Goal: Task Accomplishment & Management: Manage account settings

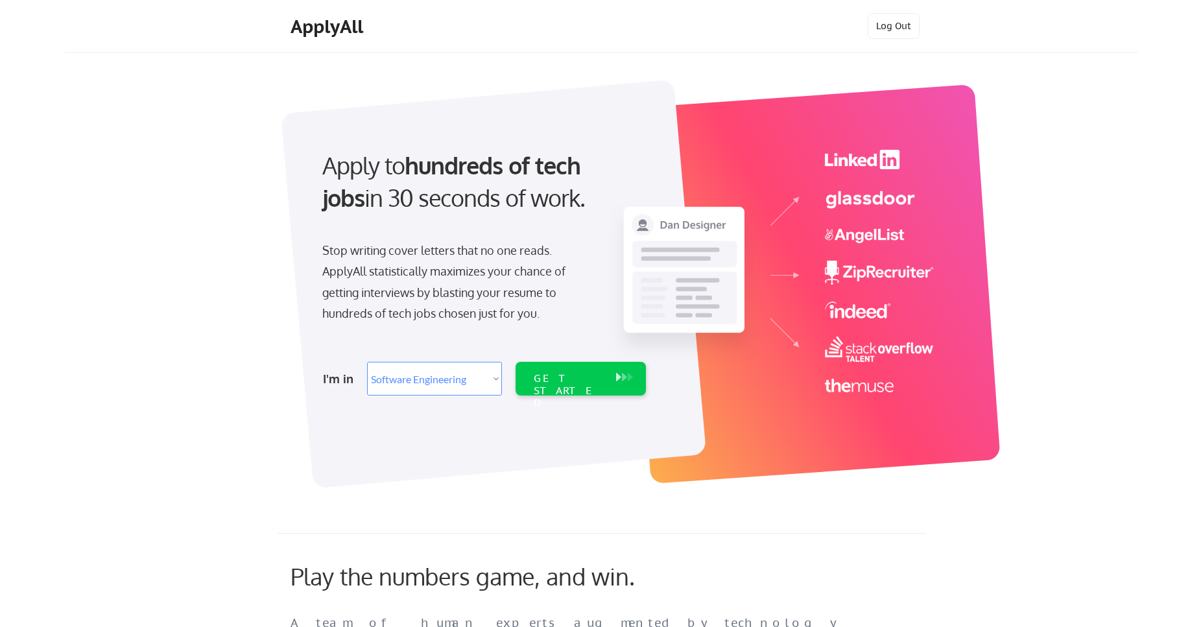
select select ""engineering""
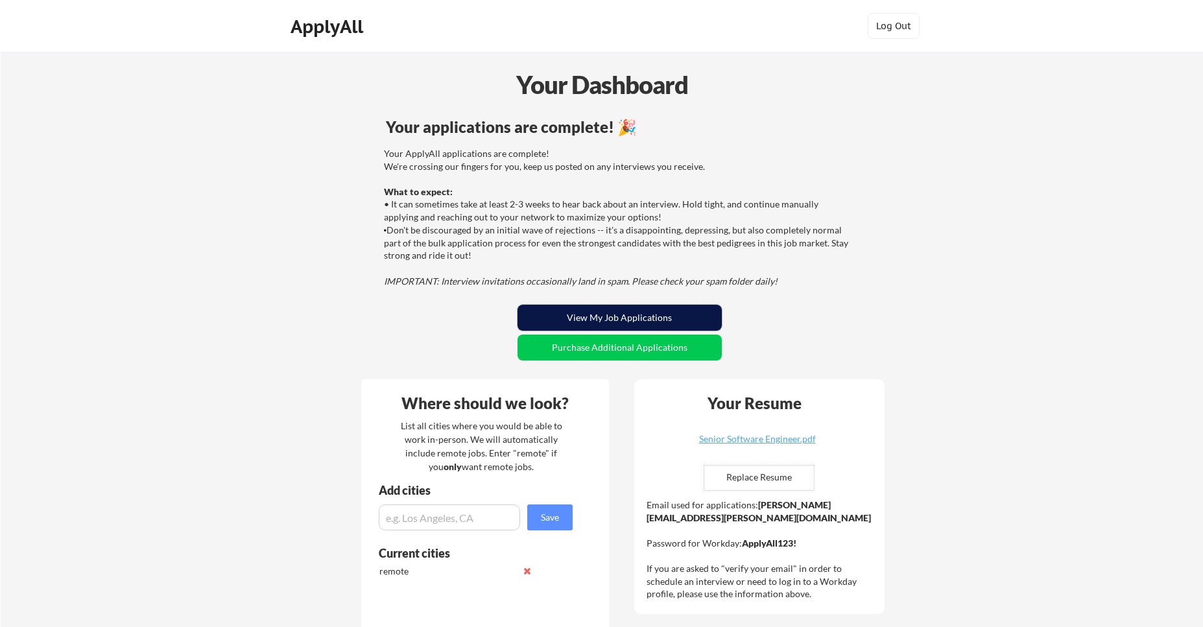
click at [670, 320] on button "View My Job Applications" at bounding box center [620, 318] width 204 height 26
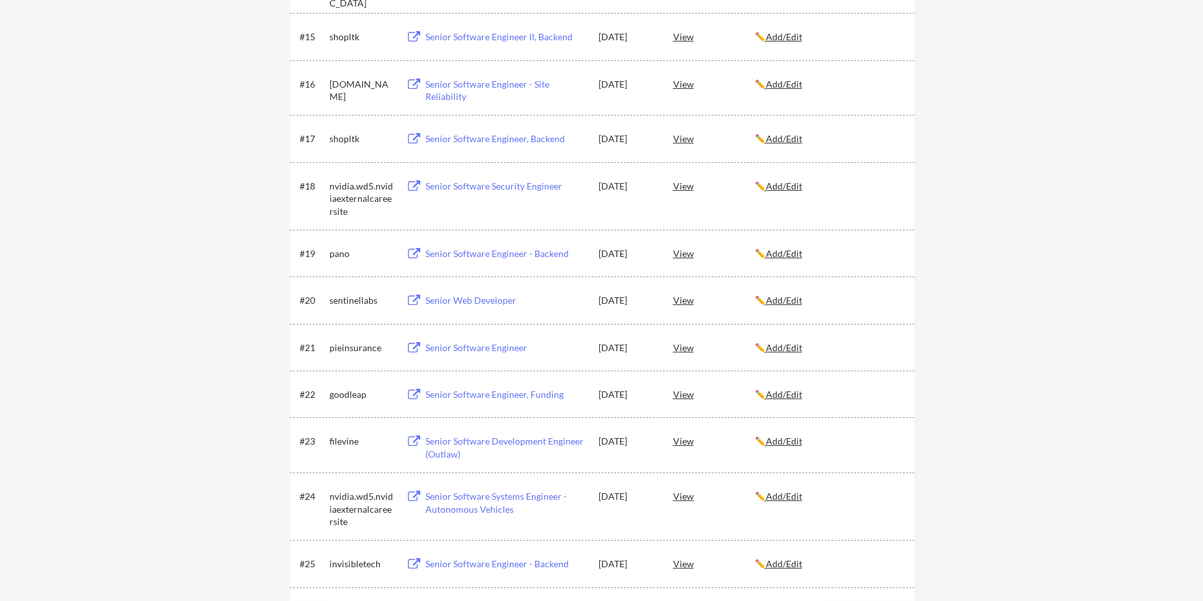
scroll to position [4387, 0]
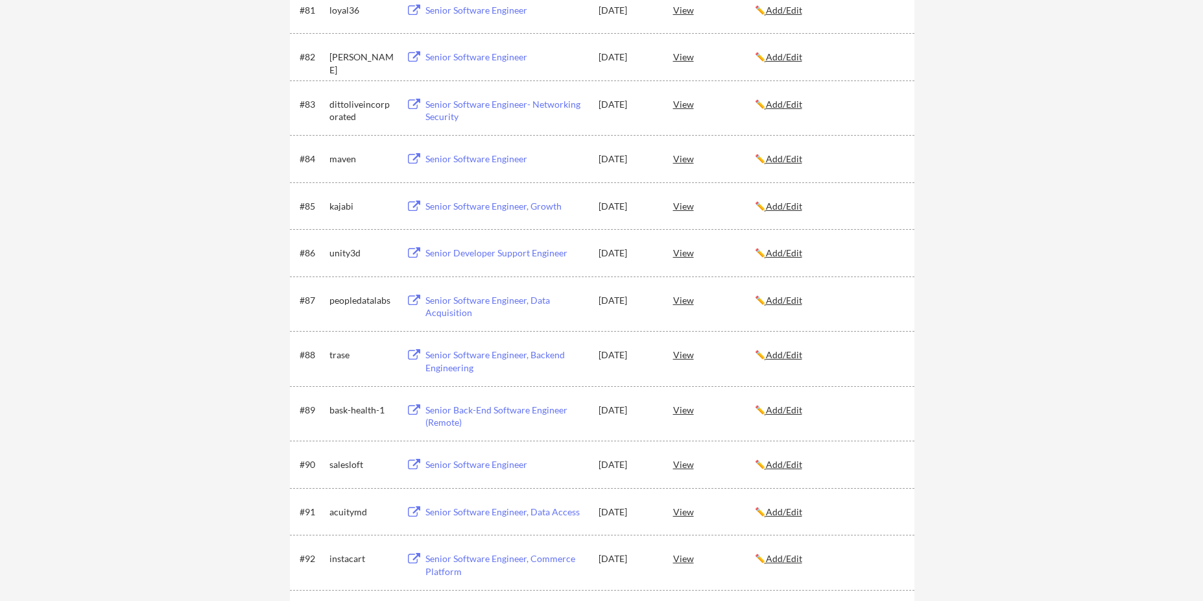
click at [446, 308] on div "Senior Software Engineer, Data Acquisition" at bounding box center [505, 306] width 161 height 25
